Goal: Transaction & Acquisition: Purchase product/service

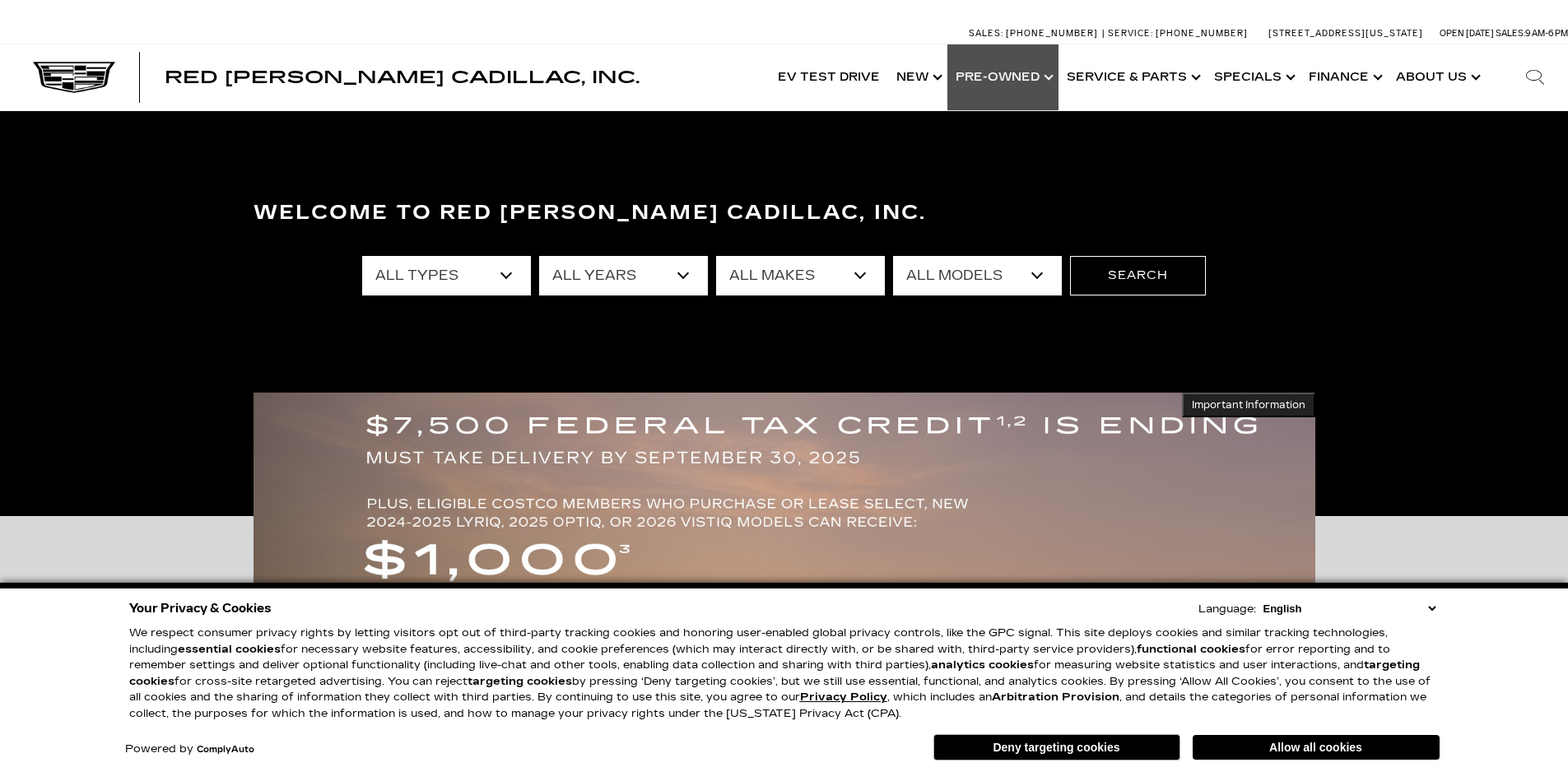
click at [1011, 77] on link "Show Pre-Owned" at bounding box center [1003, 77] width 111 height 66
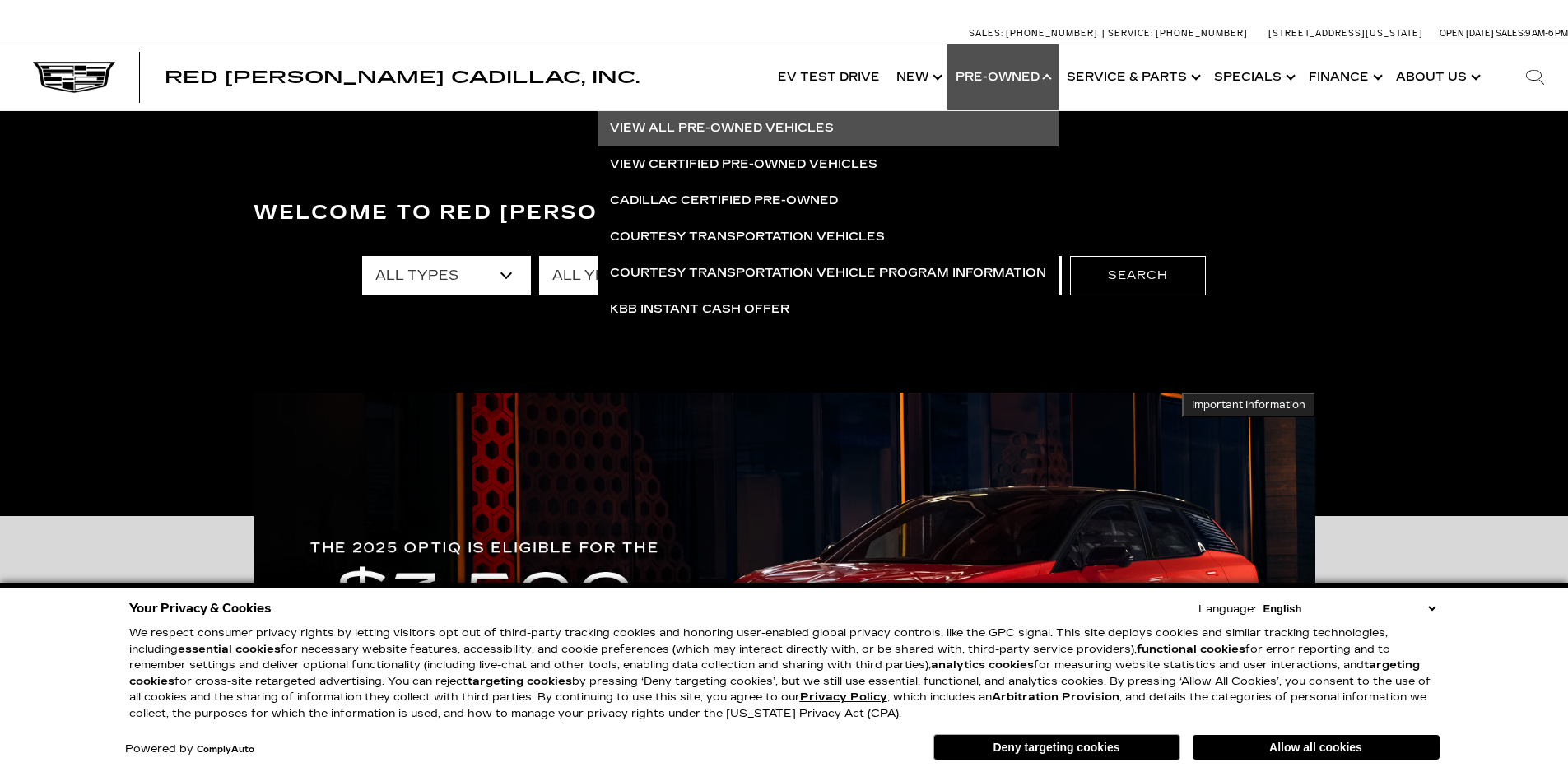
click at [758, 123] on link "View All Pre-Owned Vehicles" at bounding box center [828, 128] width 461 height 36
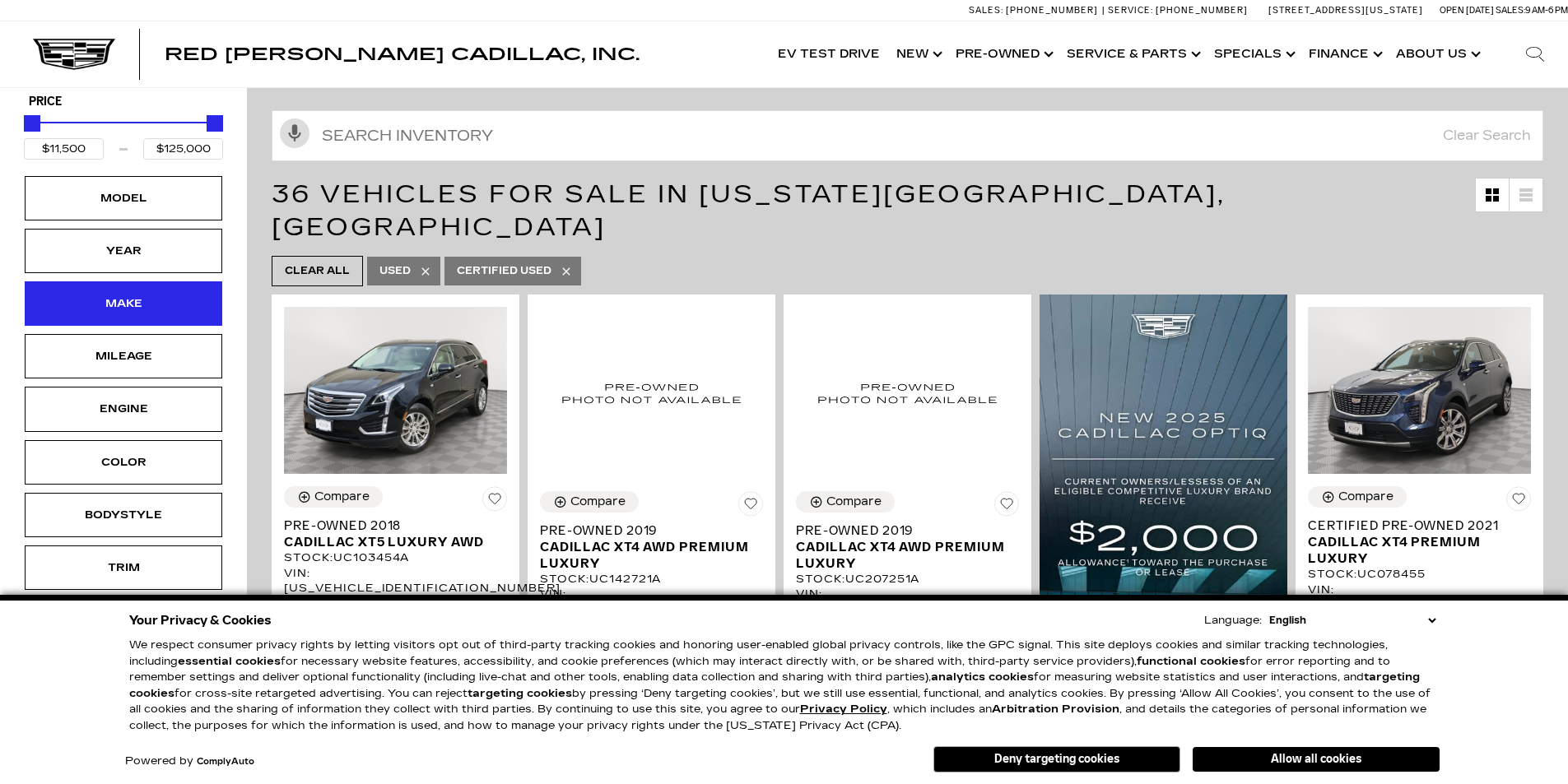
click at [126, 301] on div "Make" at bounding box center [123, 304] width 82 height 18
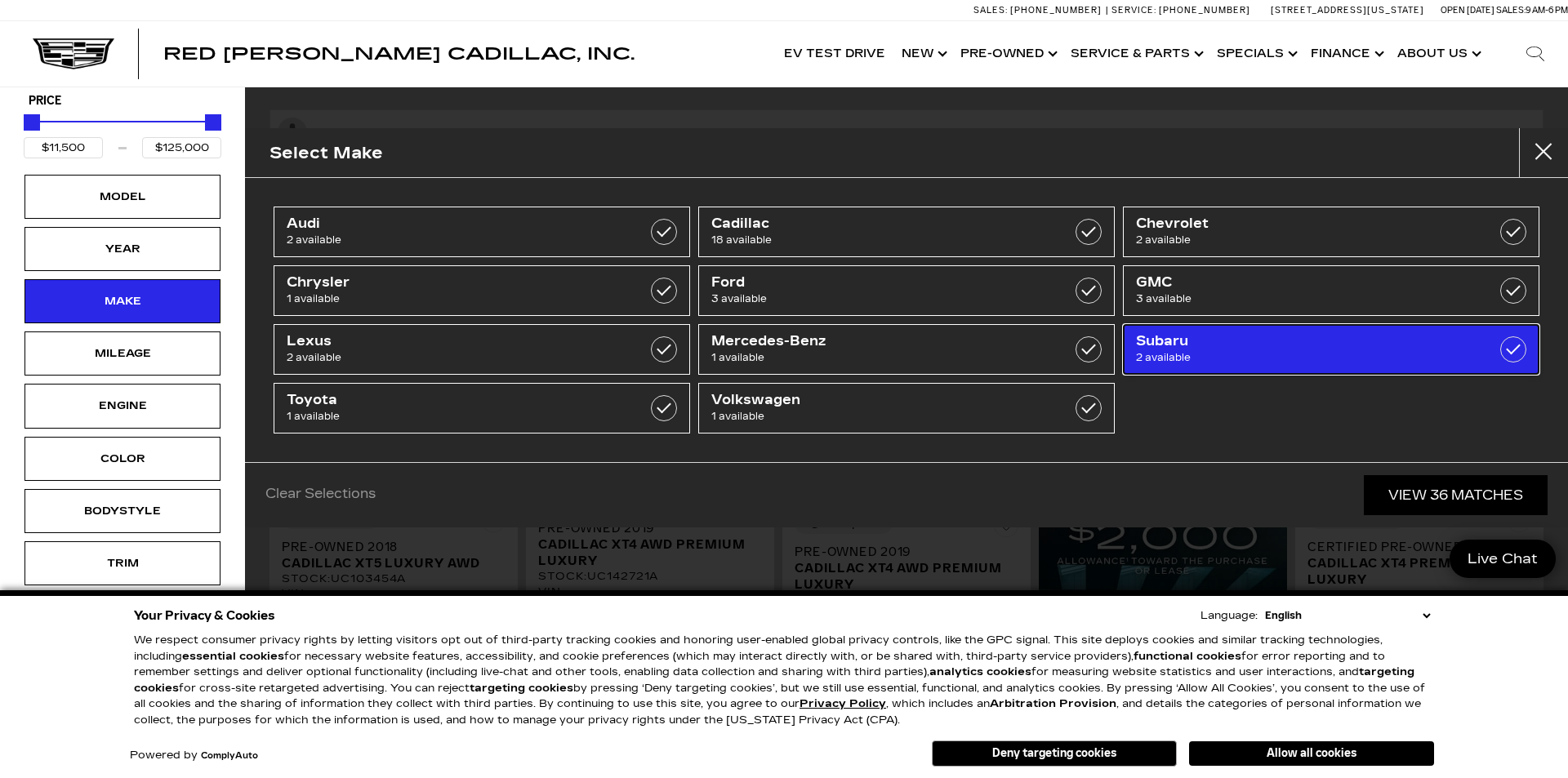
click at [1173, 333] on link "Subaru 2 available" at bounding box center [1331, 349] width 417 height 50
type input "$12,000"
type input "$19,950"
checkbox input "true"
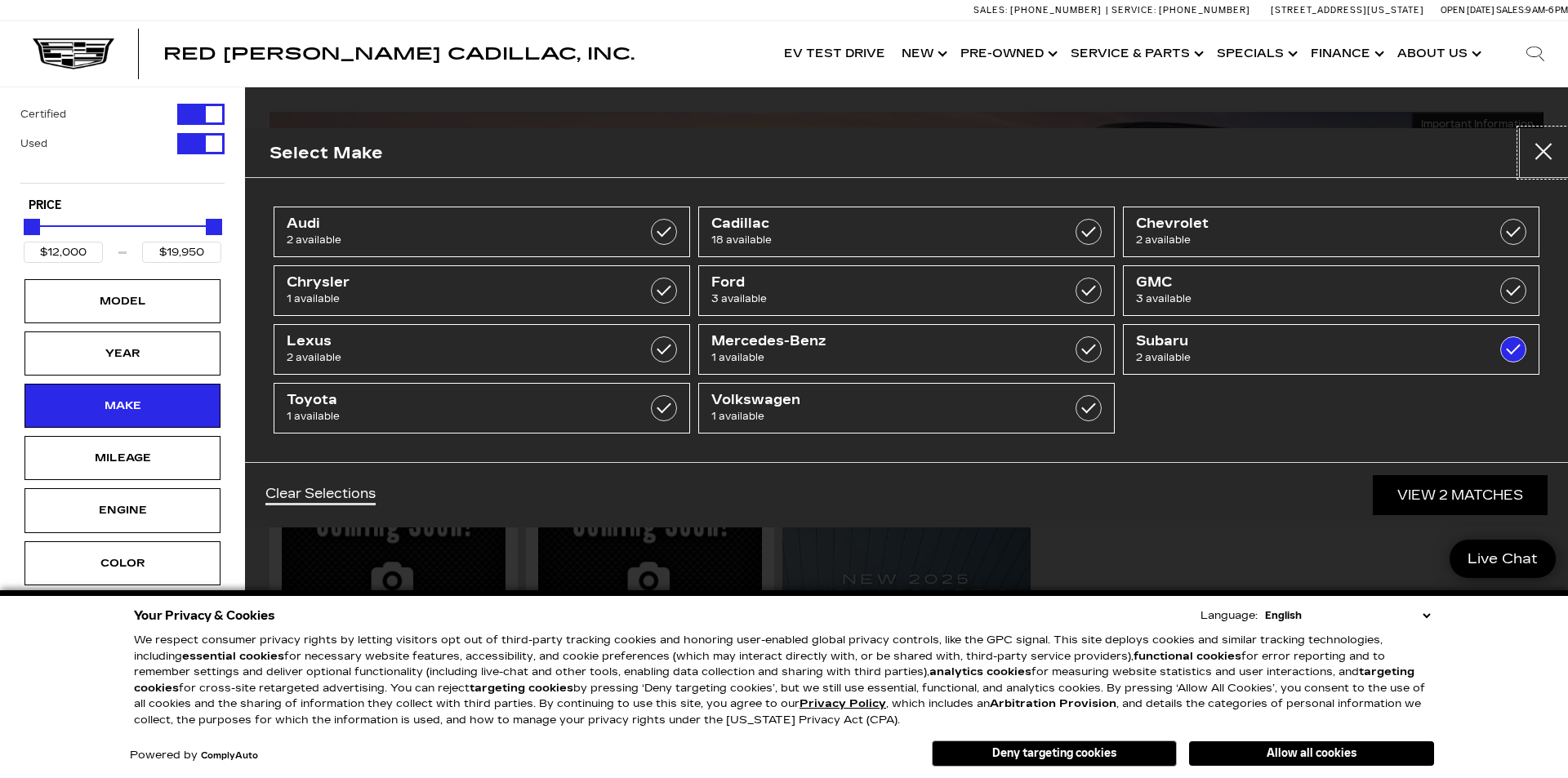
click at [1543, 152] on button "close" at bounding box center [1543, 153] width 49 height 49
